Goal: Task Accomplishment & Management: Use online tool/utility

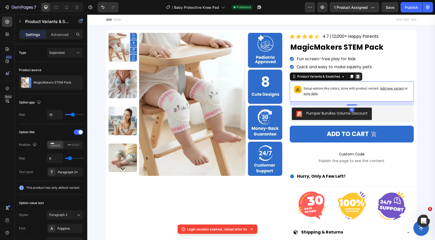
click at [357, 78] on icon at bounding box center [357, 77] width 3 height 4
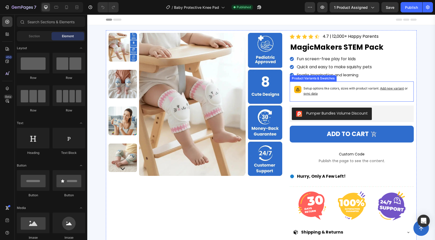
click at [337, 93] on p "Setup options like colors, sizes with product variant. Add new variant or sync …" at bounding box center [356, 91] width 106 height 10
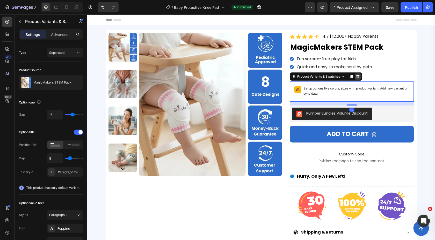
click at [358, 77] on icon at bounding box center [357, 77] width 3 height 4
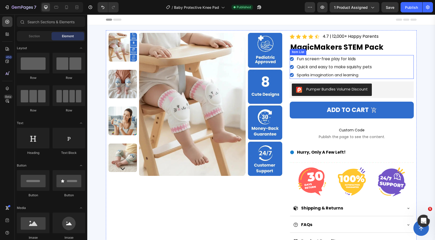
drag, startPoint x: 396, startPoint y: 72, endPoint x: 391, endPoint y: 72, distance: 4.4
click at [396, 72] on div "Fun screen-free play for kids Quick and easy to make squishy pets Sparks imagin…" at bounding box center [352, 67] width 124 height 24
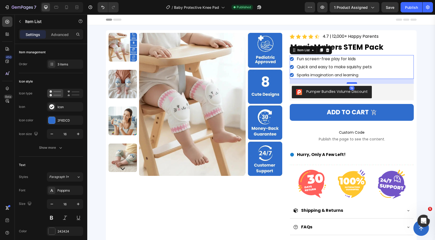
drag, startPoint x: 352, startPoint y: 81, endPoint x: 352, endPoint y: 84, distance: 3.2
click at [352, 84] on div at bounding box center [352, 83] width 10 height 2
type input "100%"
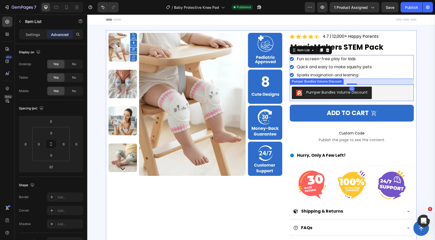
click at [378, 95] on div "Pumper Bundles Volume Discount" at bounding box center [352, 93] width 120 height 12
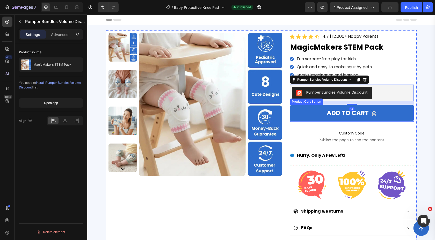
click at [381, 113] on button "Add to cart" at bounding box center [352, 113] width 124 height 17
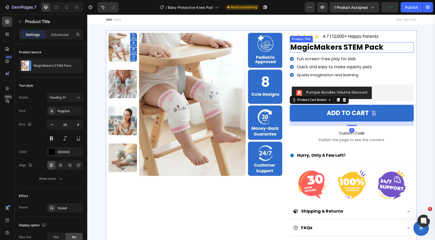
click at [384, 51] on h1 "MagicMakers STEM Pack" at bounding box center [352, 47] width 124 height 10
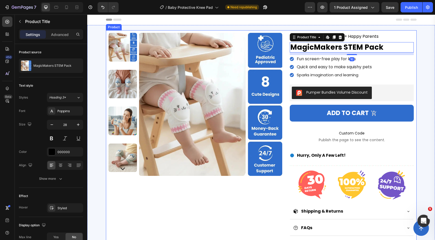
click at [384, 77] on div "Fun screen-free play for kids Quick and easy to make squishy pets Sparks imagin…" at bounding box center [352, 67] width 124 height 24
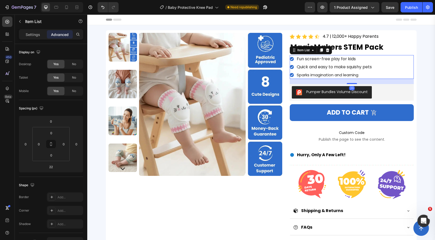
drag, startPoint x: 355, startPoint y: 84, endPoint x: 370, endPoint y: 68, distance: 23.1
click at [355, 84] on div at bounding box center [352, 83] width 10 height 1
type input "20"
click at [393, 57] on div "Fun screen-free play for kids Quick and easy to make squishy pets Sparks imagin…" at bounding box center [352, 67] width 124 height 24
click at [33, 37] on p "Settings" at bounding box center [33, 34] width 14 height 5
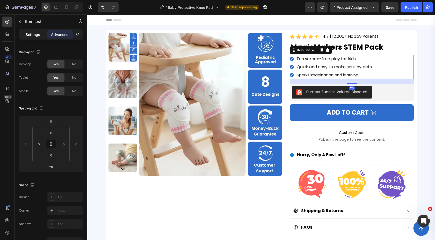
type input "8"
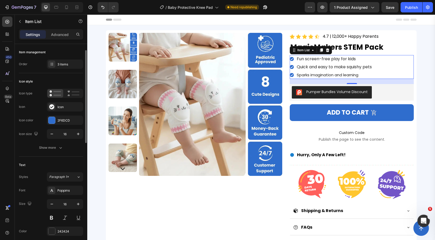
scroll to position [38, 0]
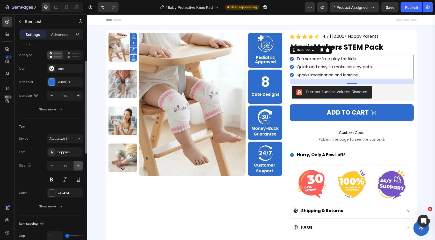
click at [77, 165] on icon "button" at bounding box center [78, 165] width 5 height 5
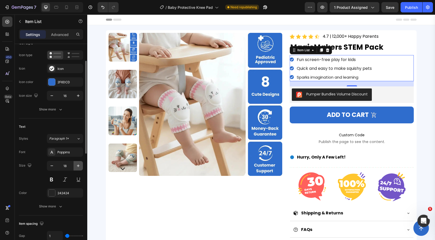
click at [77, 165] on icon "button" at bounding box center [78, 165] width 5 height 5
type input "19"
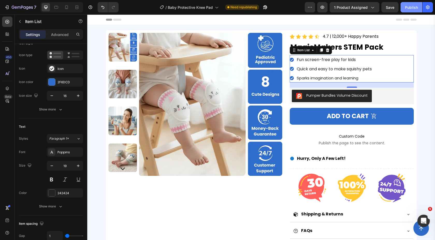
click at [415, 7] on div "Publish" at bounding box center [411, 7] width 13 height 5
click at [267, 3] on div "/ Baby Protective Knee Pad Published" at bounding box center [214, 7] width 182 height 10
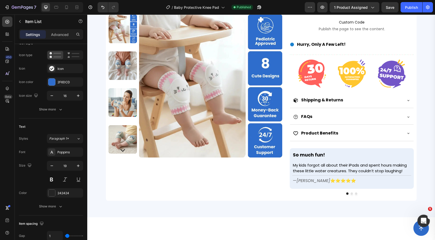
scroll to position [0, 0]
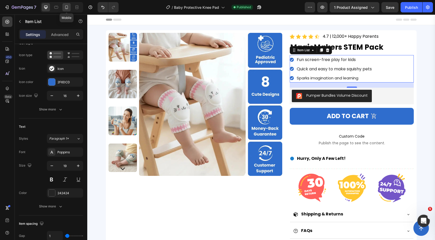
click at [65, 9] on icon at bounding box center [66, 7] width 5 height 5
type input "18"
type input "17"
type input "0"
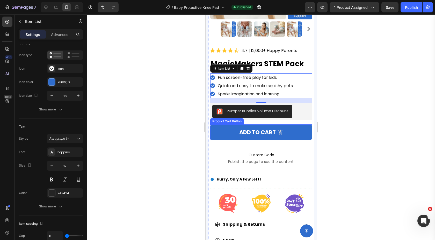
scroll to position [59, 0]
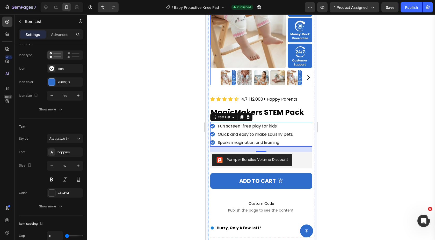
click at [264, 46] on img at bounding box center [261, 17] width 102 height 102
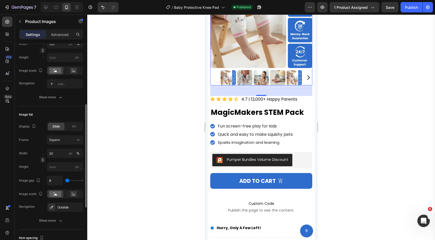
scroll to position [114, 0]
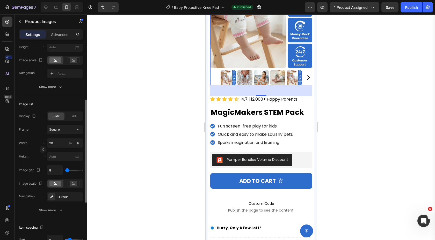
type input "68"
type input "70"
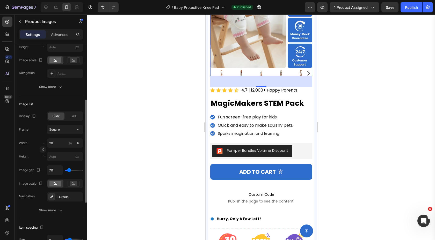
type input "42"
type input "39"
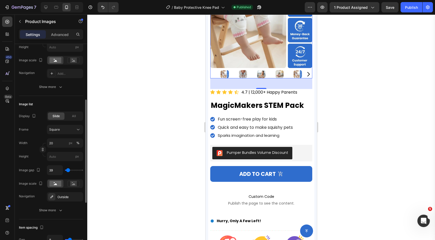
type input "19"
type input "13"
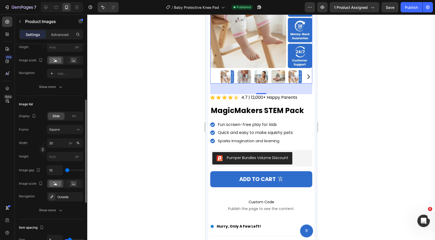
type input "4"
type input "0"
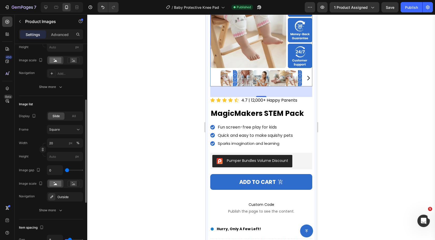
type input "12"
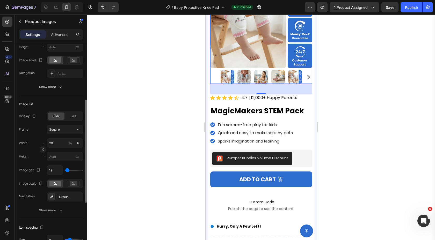
type input "8"
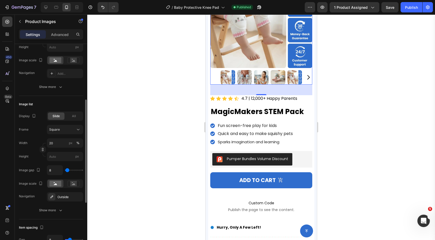
type input "3"
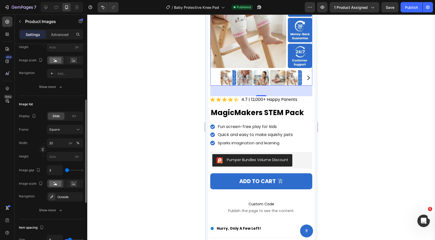
type input "3"
click at [67, 171] on input "range" at bounding box center [74, 170] width 18 height 1
click at [53, 171] on input "3" at bounding box center [55, 170] width 16 height 9
type input "5"
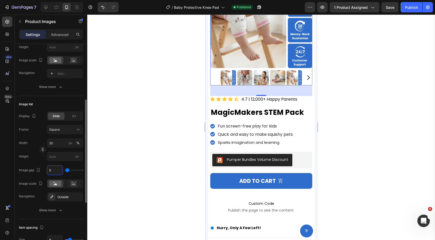
type input "0"
type input "8"
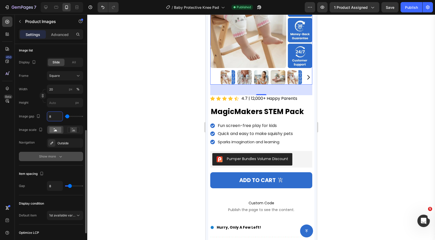
scroll to position [171, 0]
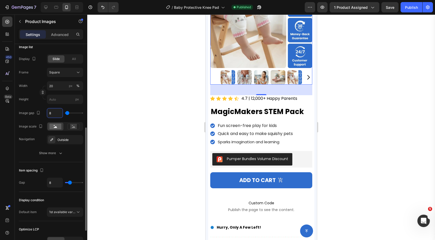
type input "8"
type input "10"
type input "14"
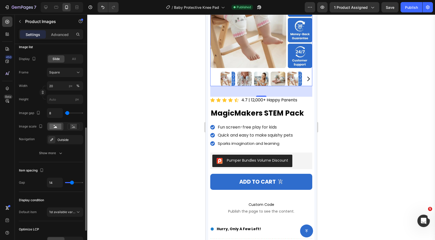
type input "16"
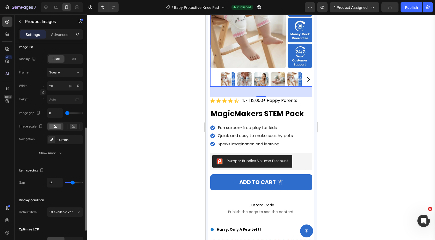
type input "17"
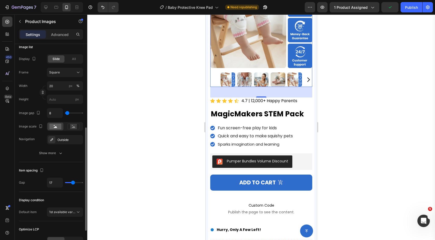
drag, startPoint x: 70, startPoint y: 183, endPoint x: 49, endPoint y: 11, distance: 173.1
type input "17"
click at [73, 183] on input "range" at bounding box center [74, 182] width 18 height 1
click at [411, 10] on button "Publish" at bounding box center [411, 7] width 22 height 10
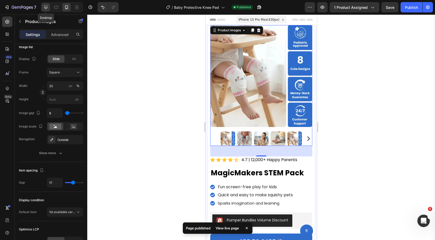
click at [48, 8] on icon at bounding box center [45, 7] width 5 height 5
type input "8"
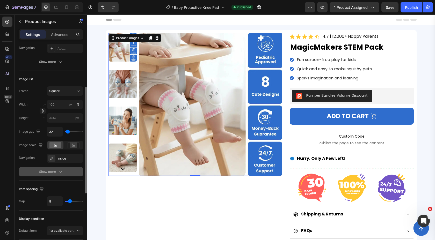
scroll to position [120, 0]
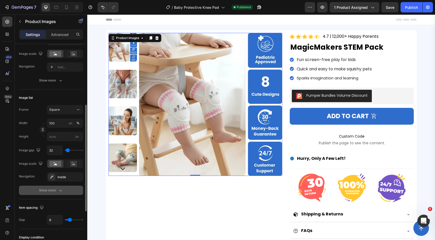
click at [58, 193] on icon "button" at bounding box center [60, 190] width 5 height 5
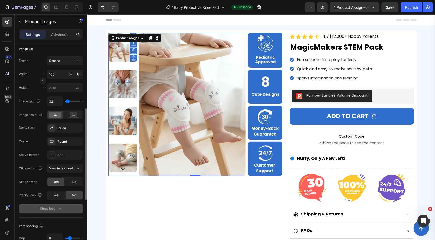
scroll to position [170, 0]
type input "27"
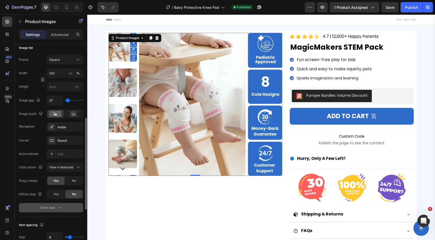
type input "13"
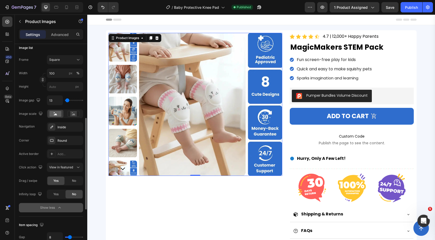
type input "0"
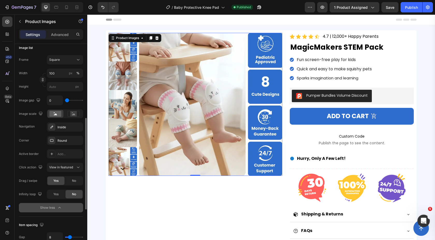
type input "6"
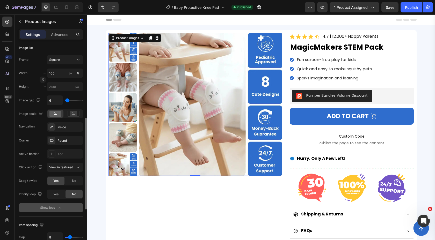
type input "16"
type input "22"
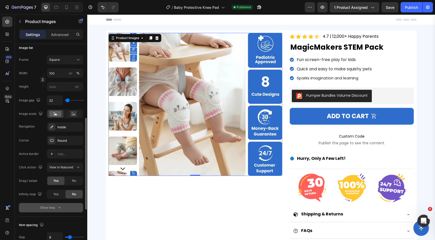
type input "23"
type input "21"
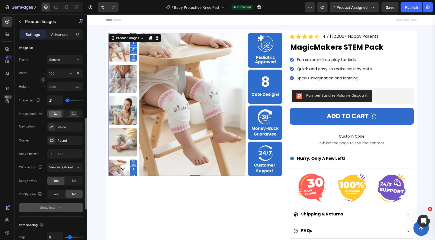
type input "12"
type input "6"
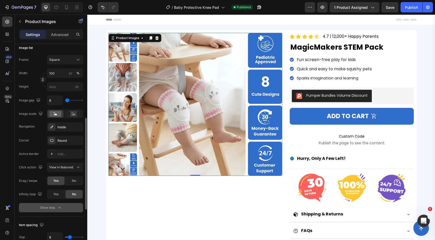
type input "6"
click at [67, 100] on input "range" at bounding box center [74, 100] width 18 height 1
click at [59, 74] on input "100" at bounding box center [65, 73] width 36 height 9
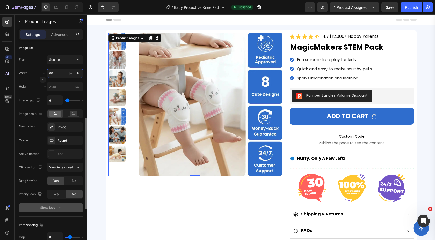
type input "60"
type input "0"
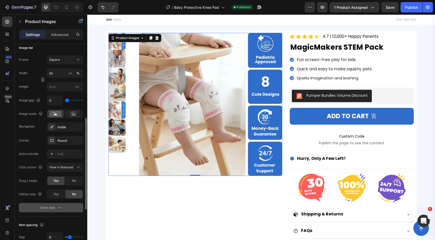
type input "12"
type input "14"
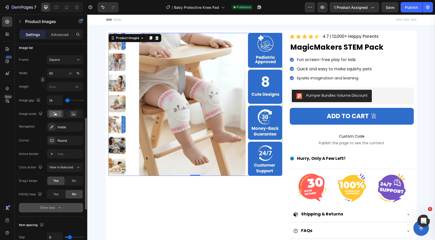
type input "17"
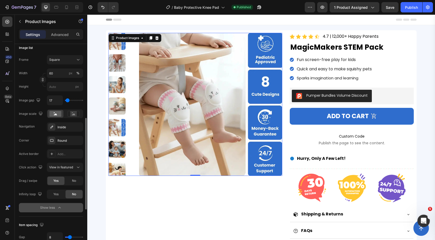
type input "11"
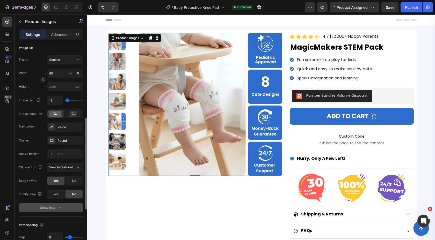
type input "5"
click at [67, 101] on input "range" at bounding box center [74, 100] width 18 height 1
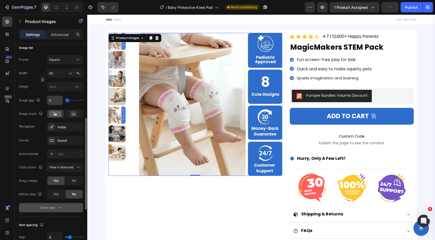
click at [58, 101] on input "5" at bounding box center [55, 100] width 16 height 9
type input "1"
type input "10"
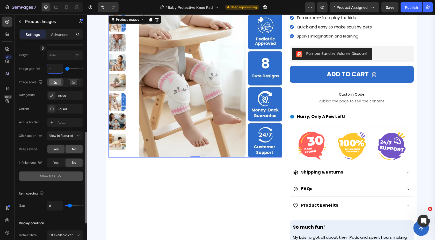
scroll to position [202, 0]
type input "10"
type input "0"
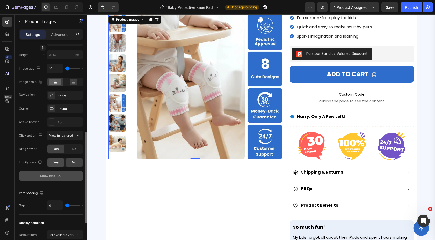
drag, startPoint x: 66, startPoint y: 206, endPoint x: 62, endPoint y: 158, distance: 47.3
type input "0"
click at [65, 206] on input "range" at bounding box center [74, 205] width 18 height 1
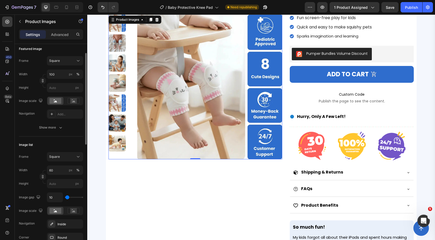
scroll to position [82, 0]
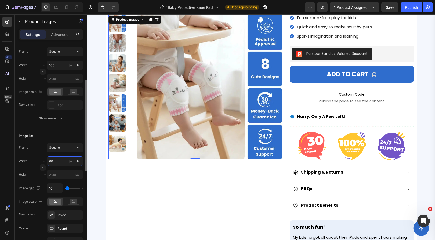
click at [58, 164] on input "60" at bounding box center [65, 161] width 36 height 9
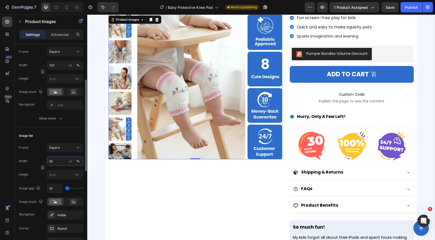
type input "8"
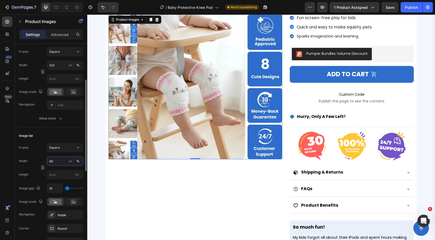
type input "8"
type input "9"
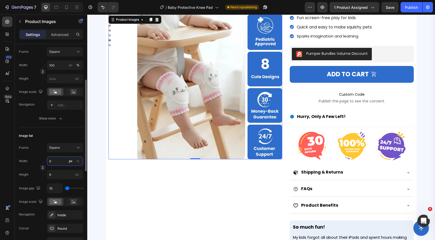
type input "90"
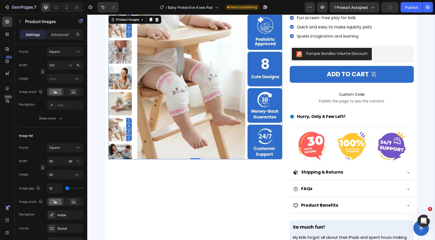
click at [134, 203] on div "Product Images 41" at bounding box center [195, 132] width 174 height 282
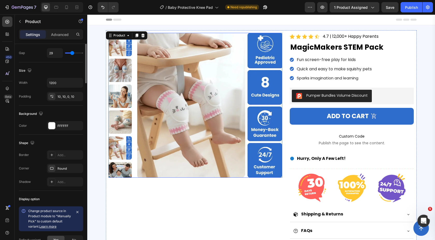
scroll to position [0, 0]
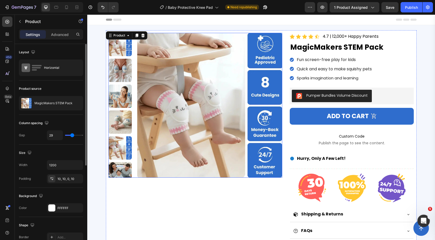
click at [103, 97] on div "Product Images Icon Icon Icon Icon Icon Icon List Hoz 4.7 | 12,000+ Happy Paren…" at bounding box center [261, 172] width 348 height 285
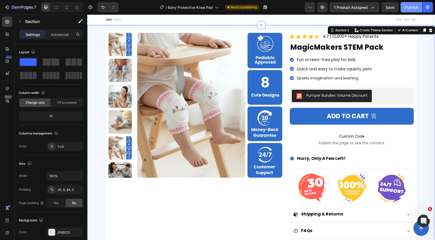
click at [409, 5] on div "Publish" at bounding box center [411, 7] width 13 height 5
